Goal: Information Seeking & Learning: Check status

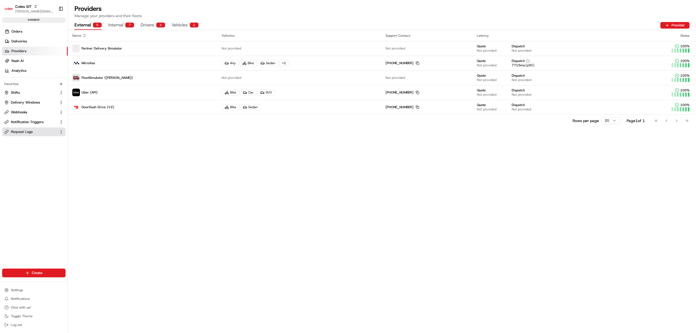
click at [36, 132] on link "Request Logs" at bounding box center [30, 131] width 52 height 5
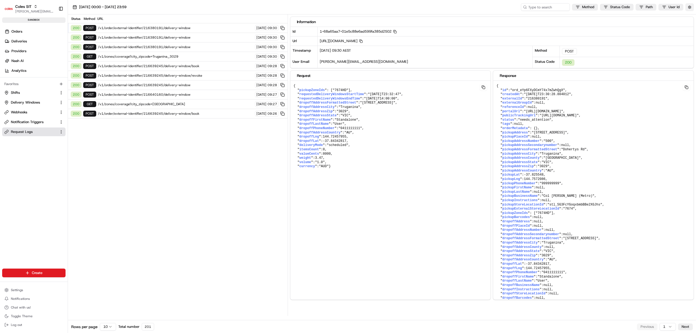
click at [688, 8] on button "button" at bounding box center [689, 7] width 8 height 8
click at [689, 16] on button "Display Only Provider Logs" at bounding box center [690, 17] width 4 height 4
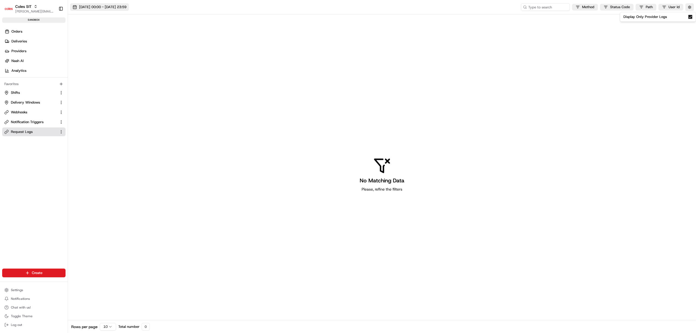
click at [108, 5] on span "[DATE] 00:00 - [DATE] 23:59" at bounding box center [102, 7] width 47 height 5
click at [81, 41] on button "Go to previous month" at bounding box center [81, 42] width 8 height 8
click at [161, 90] on button "20" at bounding box center [162, 92] width 9 height 9
type input "[DATE]"
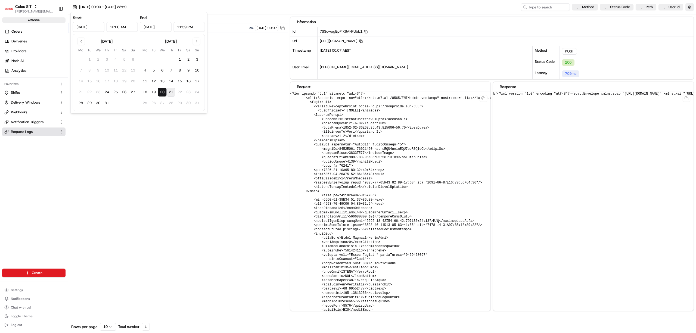
click at [174, 90] on button "21" at bounding box center [171, 92] width 9 height 9
type input "[DATE]"
click at [176, 140] on div "Status Method URL 200 POST [URL][DOMAIN_NAME] [DATE] 00:07" at bounding box center [178, 164] width 220 height 301
click at [158, 27] on span "[URL][DOMAIN_NAME]" at bounding box center [172, 28] width 149 height 4
click at [36, 7] on icon "button" at bounding box center [36, 7] width 4 height 4
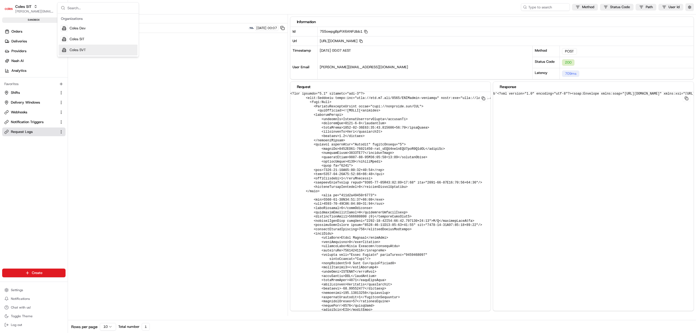
click at [80, 52] on span "Coles SVT" at bounding box center [78, 50] width 16 height 5
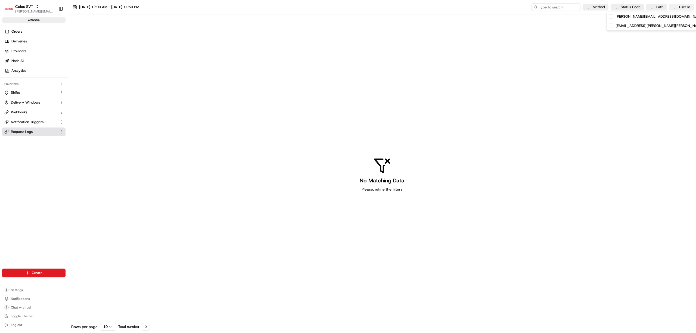
click at [686, 6] on html "Coles SVT [PERSON_NAME][EMAIL_ADDRESS][PERSON_NAME][DOMAIN_NAME] Toggle Sidebar…" at bounding box center [348, 166] width 696 height 333
click at [665, 53] on html "Coles SVT [PERSON_NAME][EMAIL_ADDRESS][PERSON_NAME][DOMAIN_NAME] Toggle Sidebar…" at bounding box center [348, 166] width 696 height 333
click at [139, 7] on span "[DATE] 12:00 AM - [DATE] 11:59 PM" at bounding box center [109, 7] width 60 height 5
